Goal: Task Accomplishment & Management: Use online tool/utility

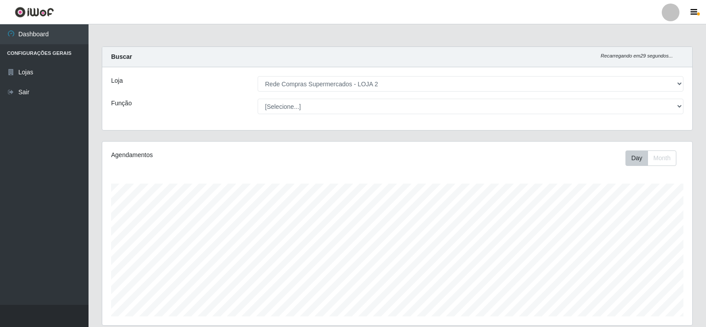
select select "161"
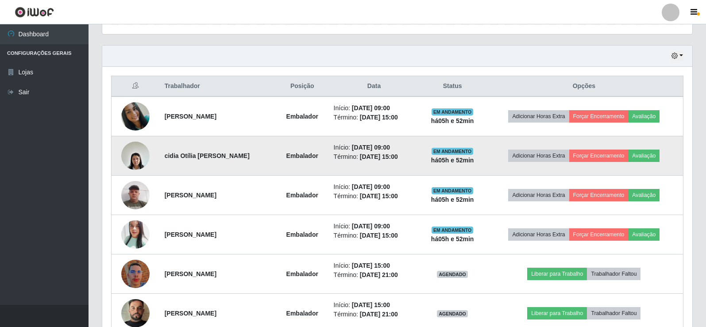
scroll to position [286, 0]
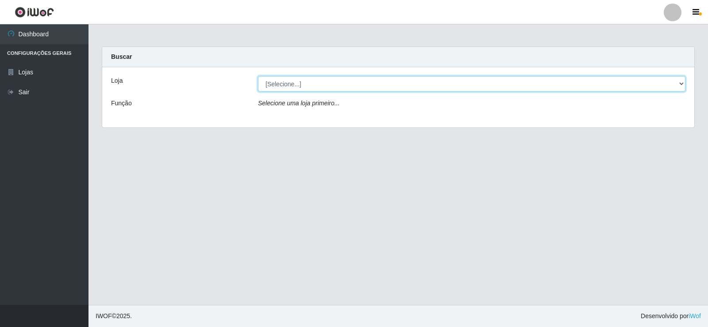
click at [293, 85] on select "[Selecione...] Rede Compras Supermercados - LOJA 2" at bounding box center [472, 83] width 428 height 15
select select "161"
click at [258, 76] on select "[Selecione...] Rede Compras Supermercados - LOJA 2" at bounding box center [472, 83] width 428 height 15
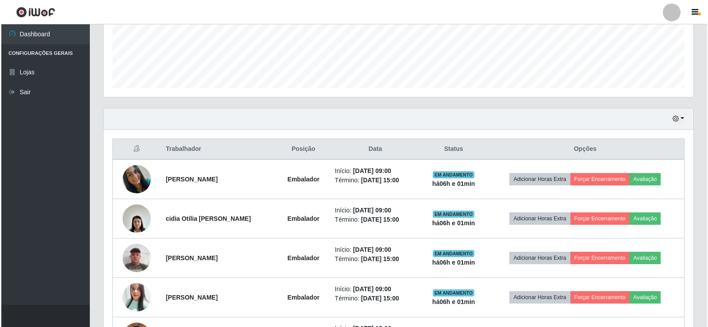
scroll to position [310, 0]
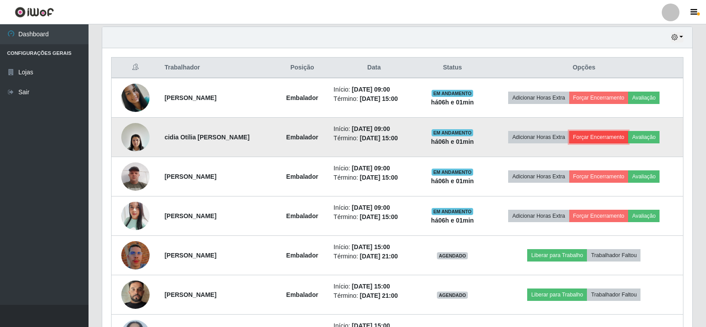
click at [595, 139] on button "Forçar Encerramento" at bounding box center [598, 137] width 59 height 12
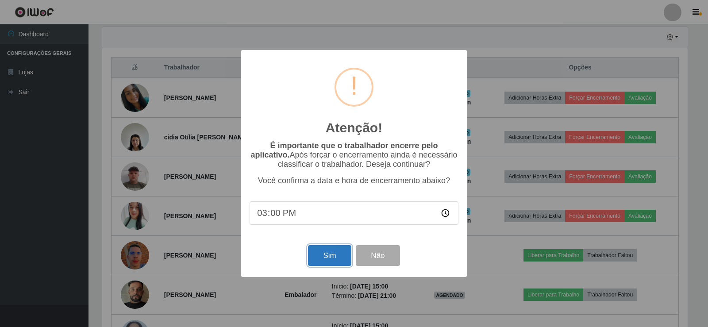
click at [327, 255] on button "Sim" at bounding box center [329, 255] width 43 height 21
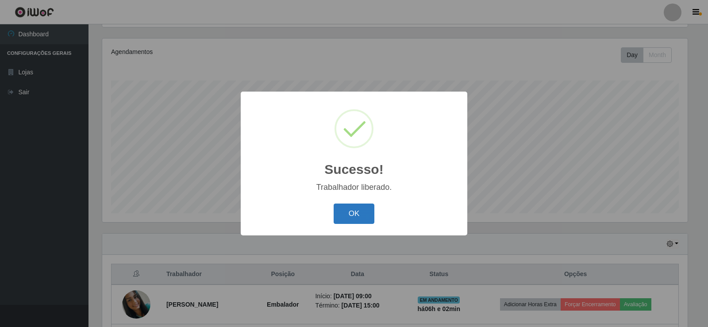
click at [365, 211] on button "OK" at bounding box center [354, 214] width 41 height 21
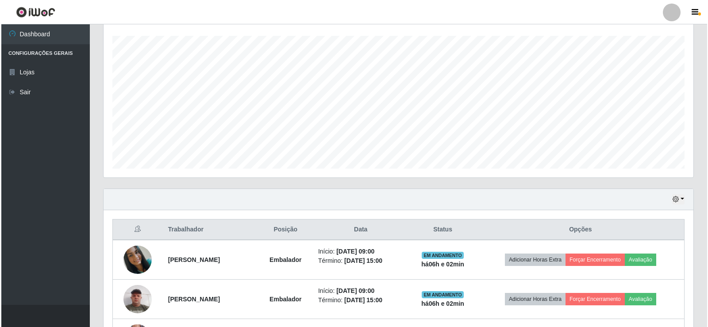
scroll to position [325, 0]
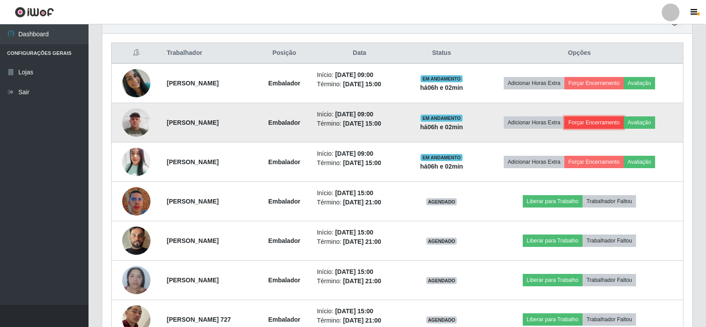
click at [602, 118] on button "Forçar Encerramento" at bounding box center [593, 122] width 59 height 12
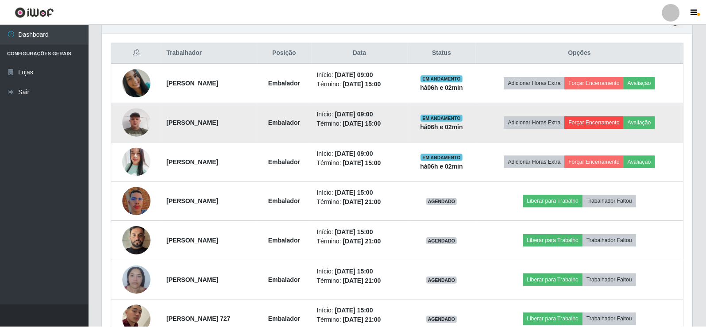
scroll to position [184, 586]
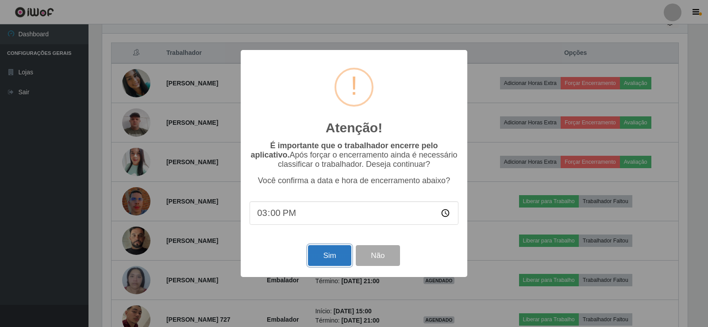
click at [332, 251] on button "Sim" at bounding box center [329, 255] width 43 height 21
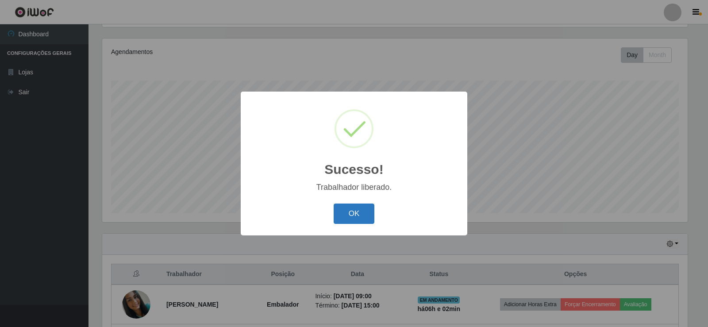
click at [359, 213] on button "OK" at bounding box center [354, 214] width 41 height 21
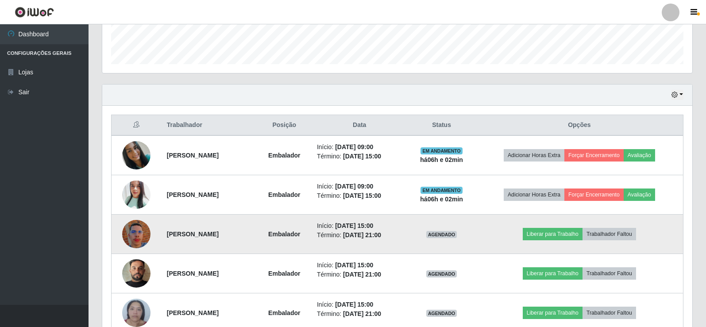
scroll to position [280, 0]
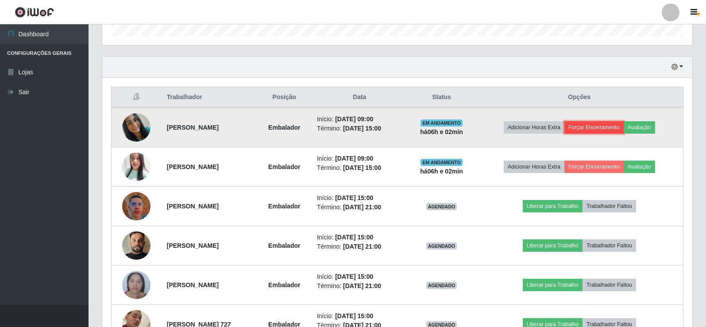
click at [616, 127] on button "Forçar Encerramento" at bounding box center [593, 127] width 59 height 12
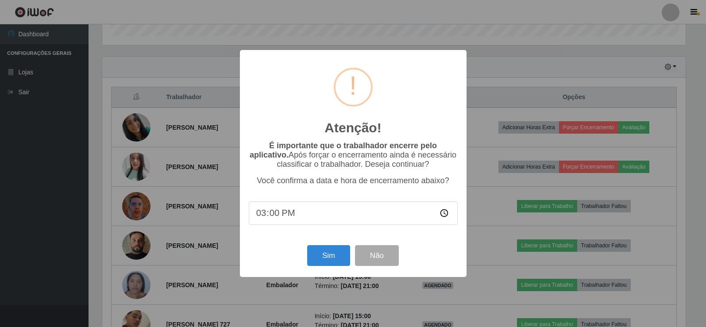
scroll to position [184, 586]
click at [324, 263] on button "Sim" at bounding box center [329, 255] width 43 height 21
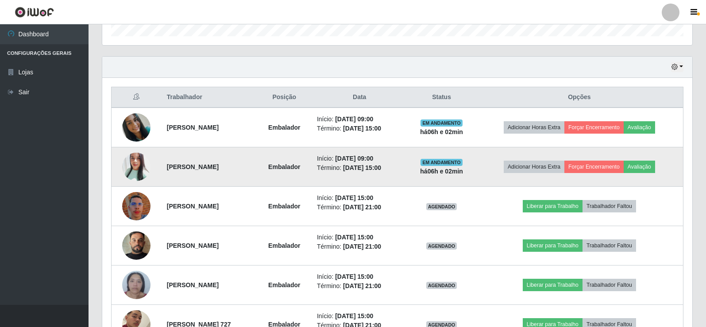
scroll to position [0, 0]
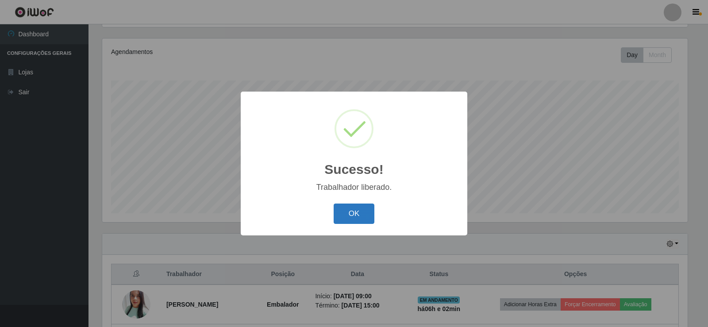
click at [358, 214] on button "OK" at bounding box center [354, 214] width 41 height 21
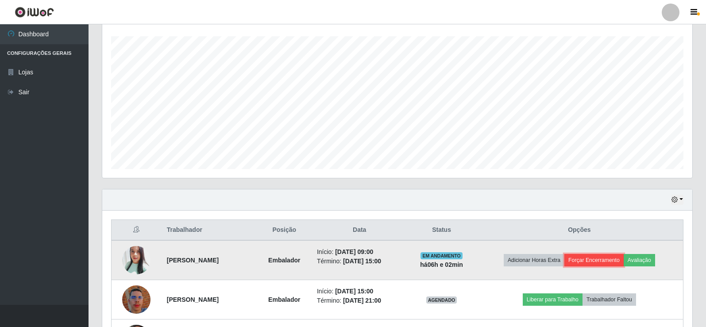
click at [618, 259] on button "Forçar Encerramento" at bounding box center [593, 260] width 59 height 12
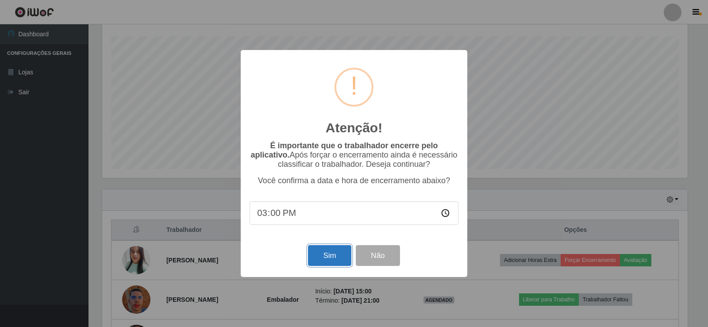
click at [322, 264] on button "Sim" at bounding box center [329, 255] width 43 height 21
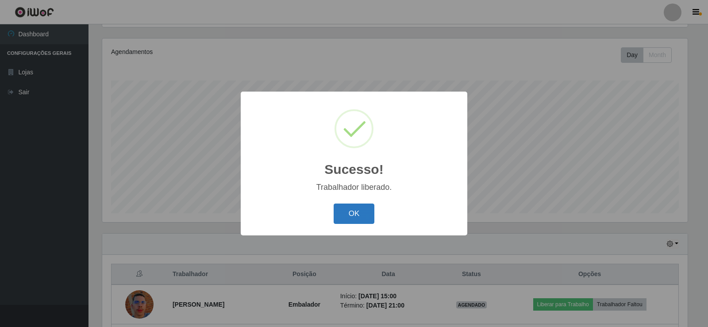
click at [370, 218] on button "OK" at bounding box center [354, 214] width 41 height 21
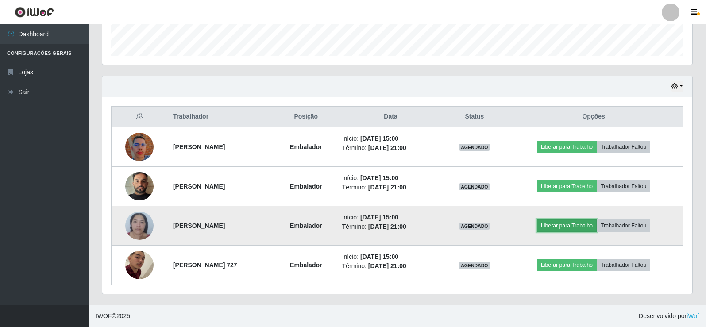
click at [590, 225] on button "Liberar para Trabalho" at bounding box center [567, 226] width 60 height 12
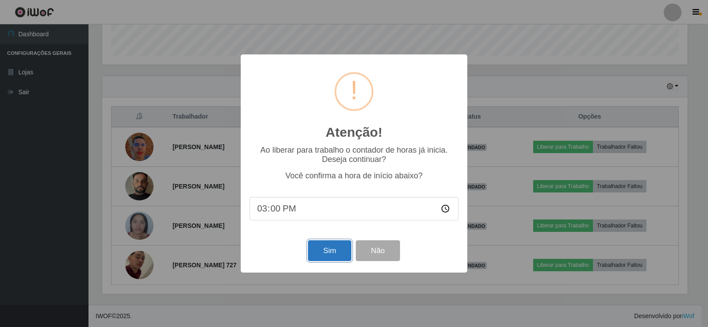
click at [324, 246] on button "Sim" at bounding box center [329, 250] width 43 height 21
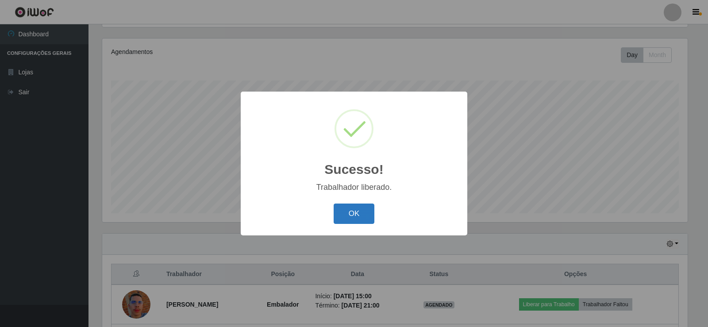
click at [370, 209] on button "OK" at bounding box center [354, 214] width 41 height 21
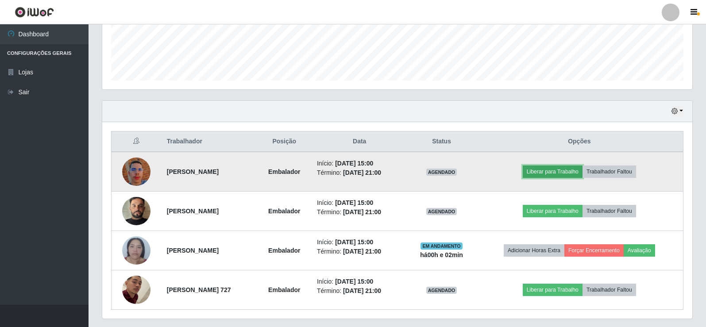
click at [562, 169] on button "Liberar para Trabalho" at bounding box center [553, 172] width 60 height 12
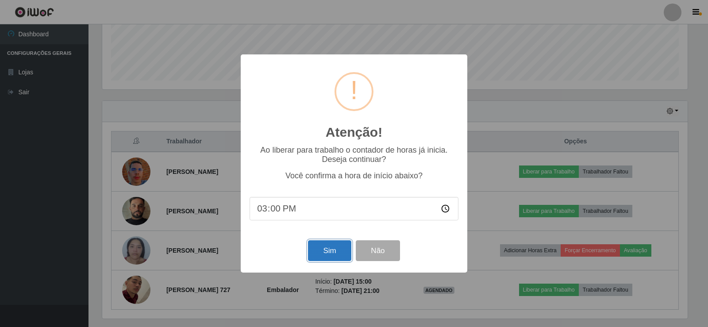
click at [336, 257] on button "Sim" at bounding box center [329, 250] width 43 height 21
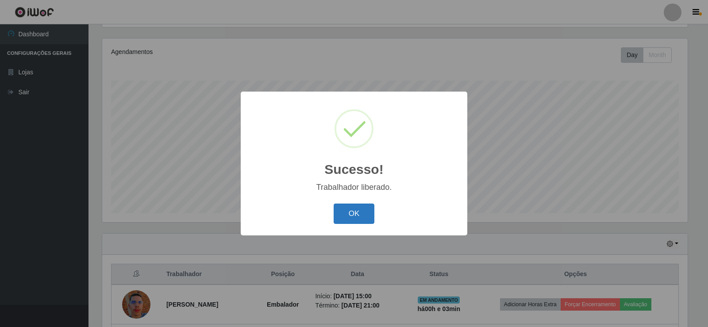
click at [350, 217] on button "OK" at bounding box center [354, 214] width 41 height 21
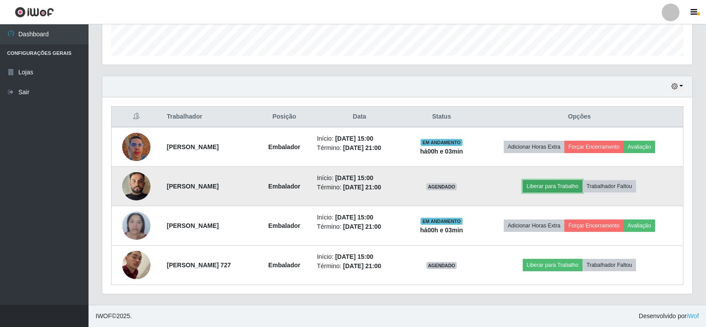
click at [573, 186] on button "Liberar para Trabalho" at bounding box center [553, 186] width 60 height 12
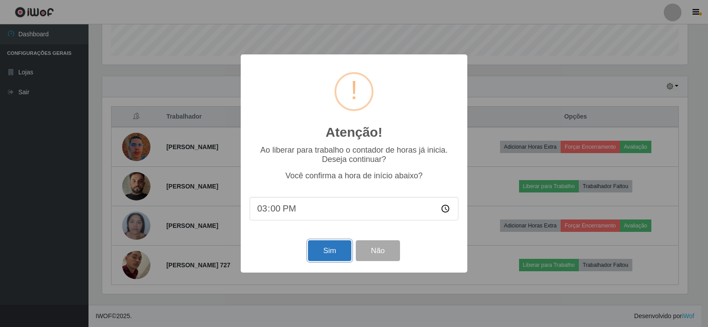
click at [330, 254] on button "Sim" at bounding box center [329, 250] width 43 height 21
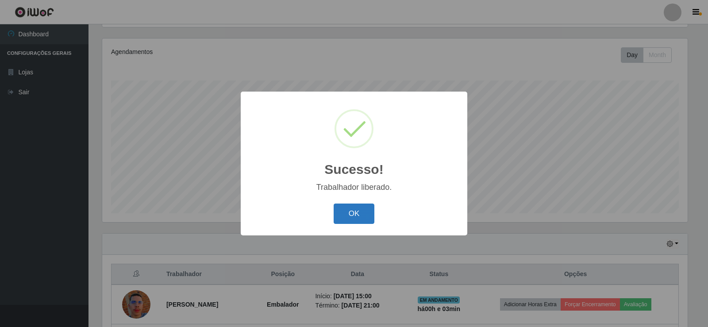
click at [359, 216] on button "OK" at bounding box center [354, 214] width 41 height 21
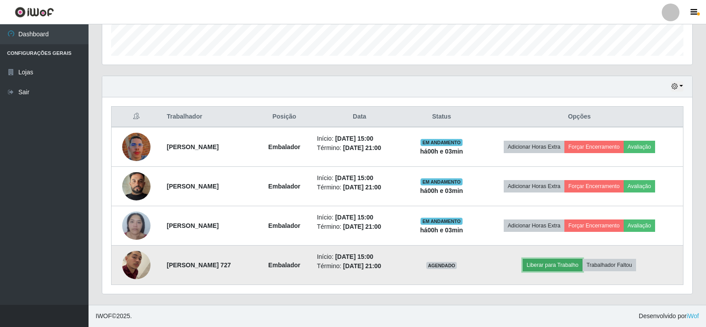
click at [571, 265] on button "Liberar para Trabalho" at bounding box center [553, 265] width 60 height 12
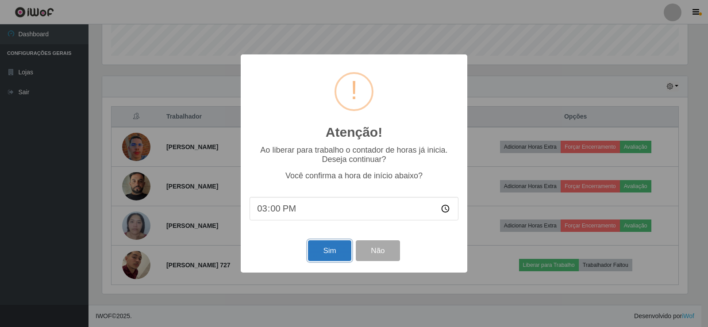
click at [332, 257] on button "Sim" at bounding box center [329, 250] width 43 height 21
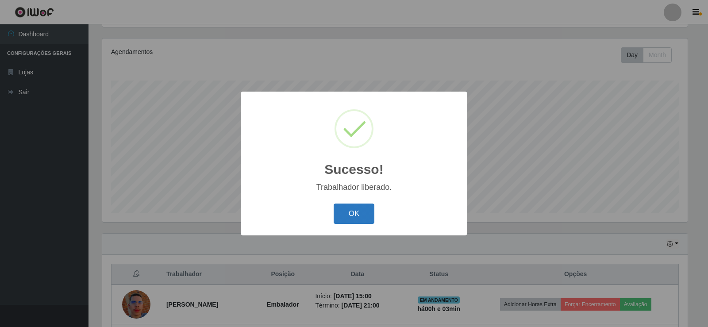
click at [348, 222] on button "OK" at bounding box center [354, 214] width 41 height 21
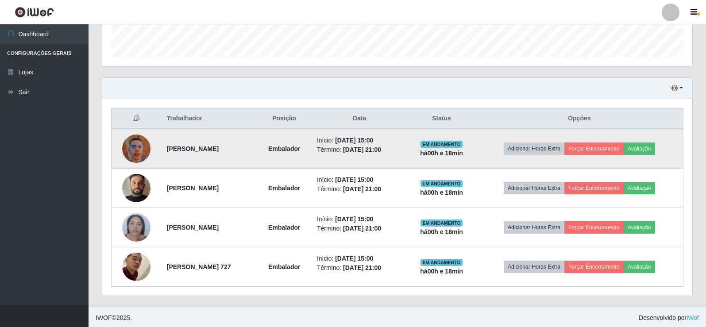
scroll to position [261, 0]
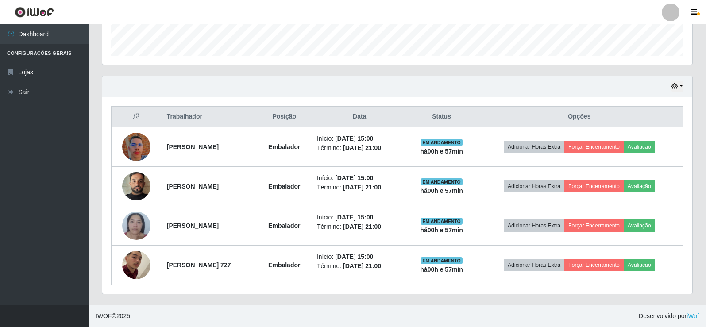
click at [393, 327] on footer "IWOF © 2025 . Desenvolvido por iWof" at bounding box center [398, 316] width 618 height 22
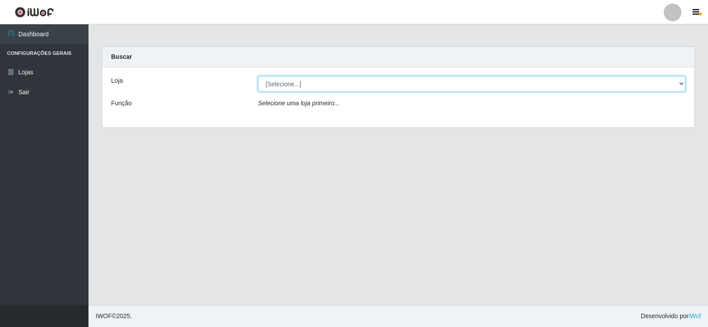
click at [383, 81] on select "[Selecione...] Rede Compras Supermercados - LOJA 2" at bounding box center [472, 83] width 428 height 15
select select "161"
click at [258, 76] on select "[Selecione...] Rede Compras Supermercados - LOJA 2" at bounding box center [472, 83] width 428 height 15
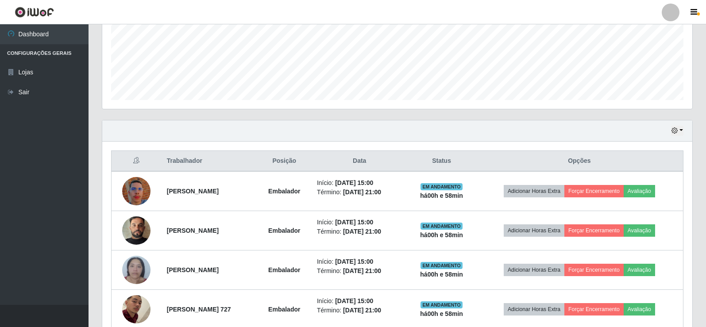
scroll to position [172, 0]
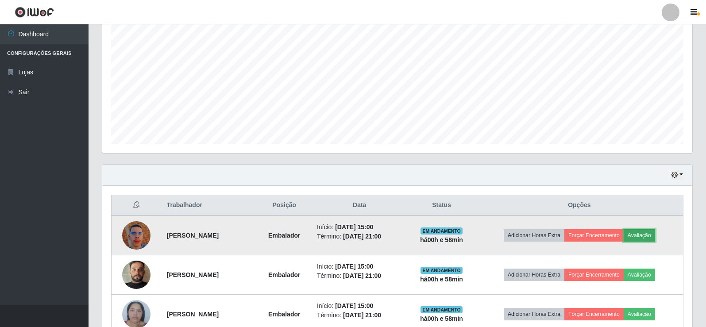
click at [647, 233] on button "Avaliação" at bounding box center [639, 235] width 31 height 12
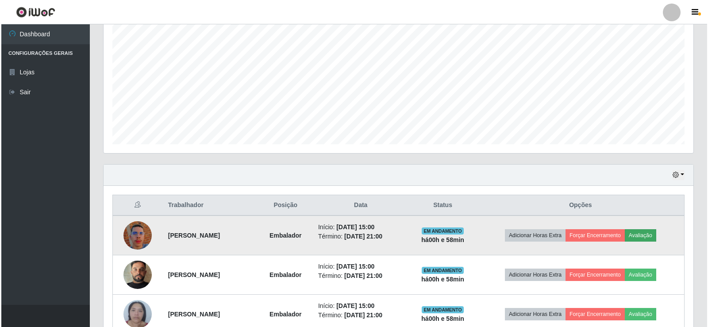
scroll to position [184, 586]
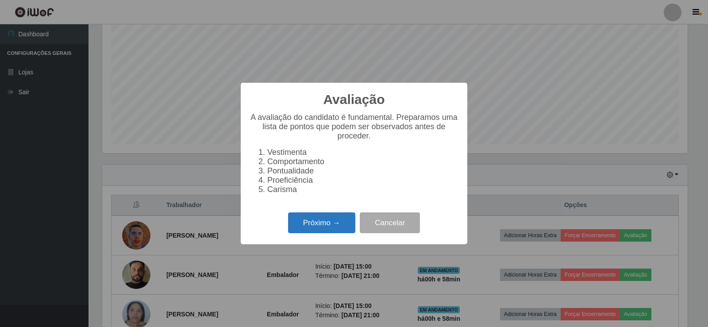
click at [340, 229] on button "Próximo →" at bounding box center [321, 223] width 67 height 21
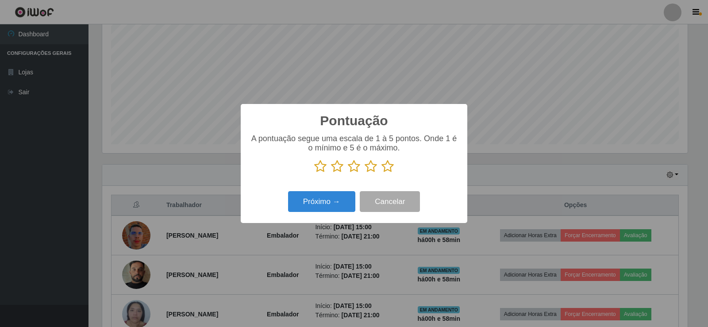
scroll to position [442538, 442136]
click at [389, 168] on icon at bounding box center [388, 166] width 12 height 13
click at [382, 173] on input "radio" at bounding box center [382, 173] width 0 height 0
click at [331, 208] on button "Próximo →" at bounding box center [321, 201] width 67 height 21
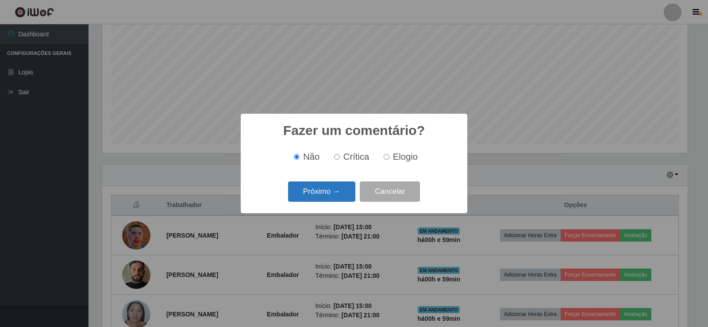
click at [339, 188] on button "Próximo →" at bounding box center [321, 192] width 67 height 21
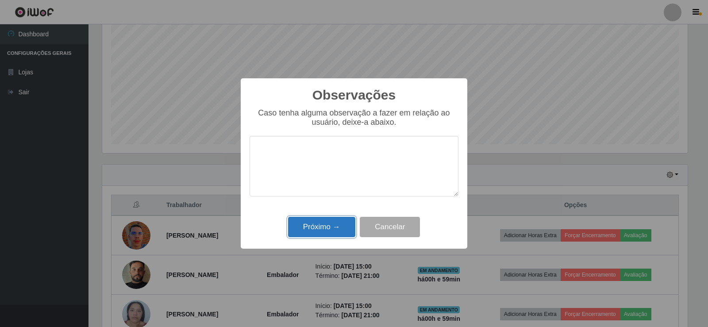
click at [337, 224] on button "Próximo →" at bounding box center [321, 227] width 67 height 21
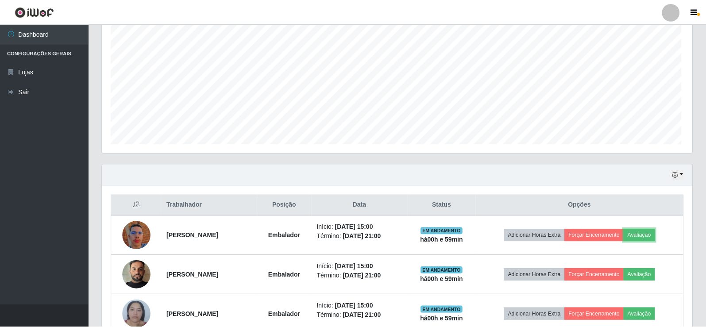
scroll to position [184, 590]
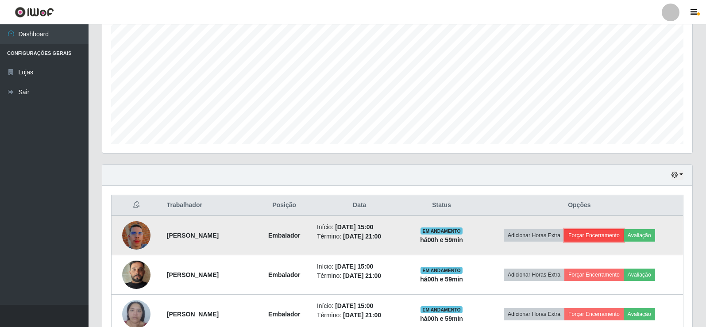
click at [610, 235] on button "Forçar Encerramento" at bounding box center [593, 235] width 59 height 12
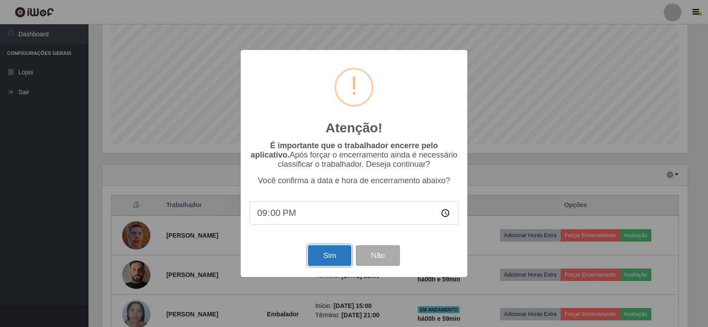
click at [335, 259] on button "Sim" at bounding box center [329, 255] width 43 height 21
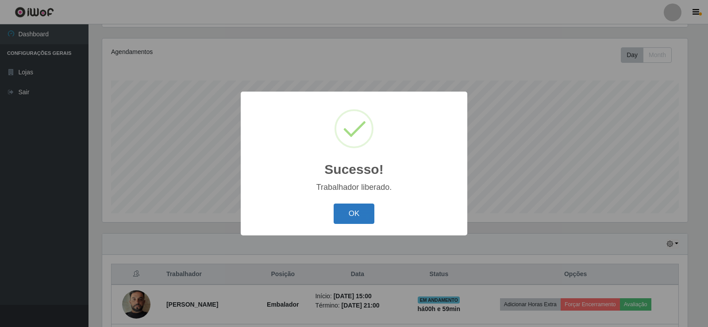
click at [354, 211] on button "OK" at bounding box center [354, 214] width 41 height 21
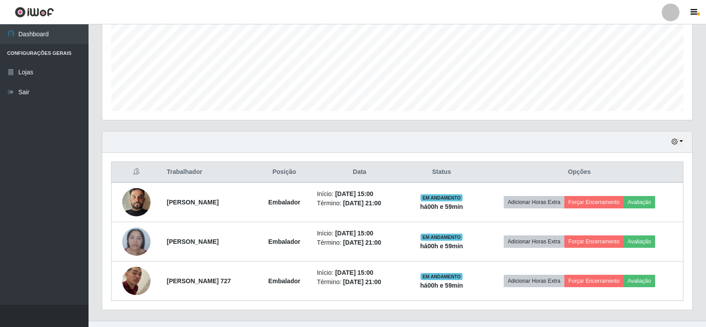
scroll to position [221, 0]
